Goal: Task Accomplishment & Management: Manage account settings

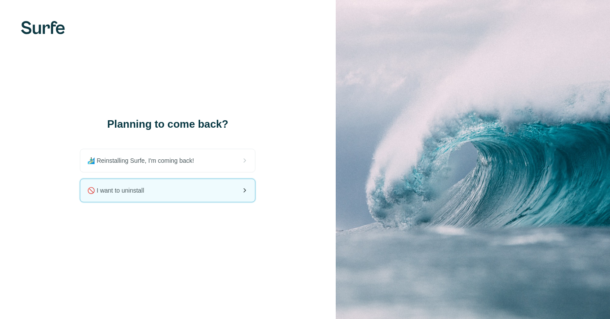
click at [190, 187] on div "🚫 I want to uninstall" at bounding box center [167, 190] width 175 height 23
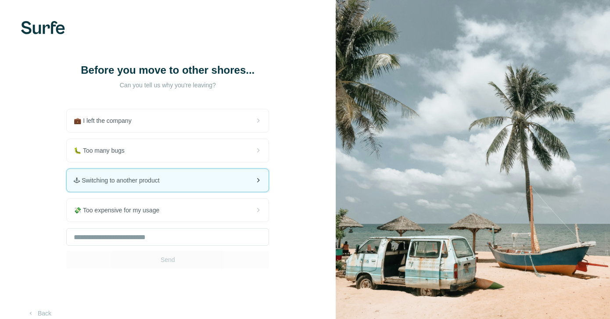
click at [180, 186] on div "🕹 Switching to another product" at bounding box center [168, 180] width 202 height 23
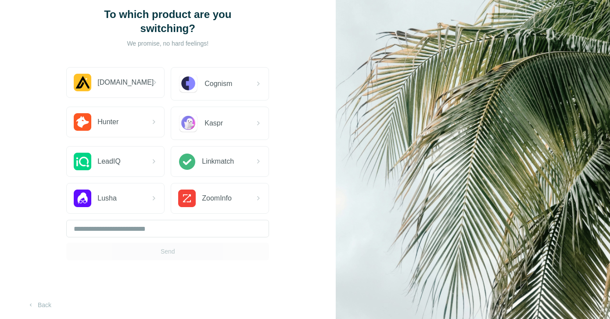
scroll to position [57, 0]
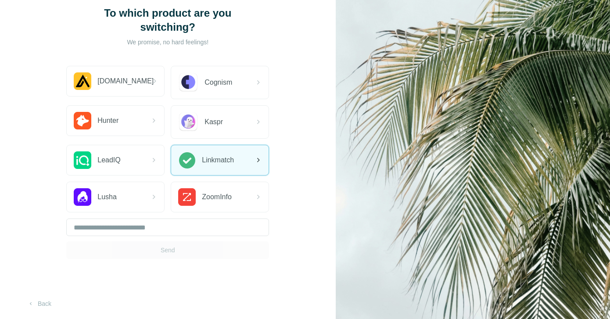
click at [197, 166] on div "Linkmatch" at bounding box center [206, 160] width 56 height 18
